Goal: Find specific page/section

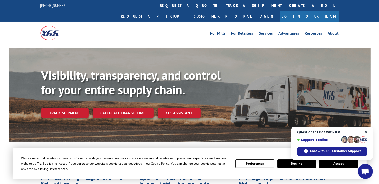
click at [368, 132] on span "Open chat" at bounding box center [366, 132] width 6 height 6
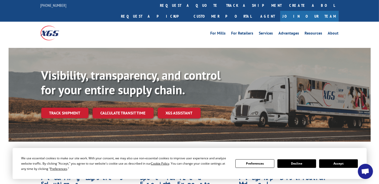
click at [325, 11] on link "Join Our Team" at bounding box center [309, 16] width 59 height 11
click at [321, 11] on link "Join Our Team" at bounding box center [309, 16] width 59 height 11
click at [328, 11] on link "Join Our Team" at bounding box center [309, 16] width 59 height 11
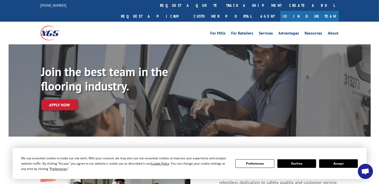
click at [294, 164] on button "Decline" at bounding box center [296, 163] width 39 height 9
